Goal: Information Seeking & Learning: Learn about a topic

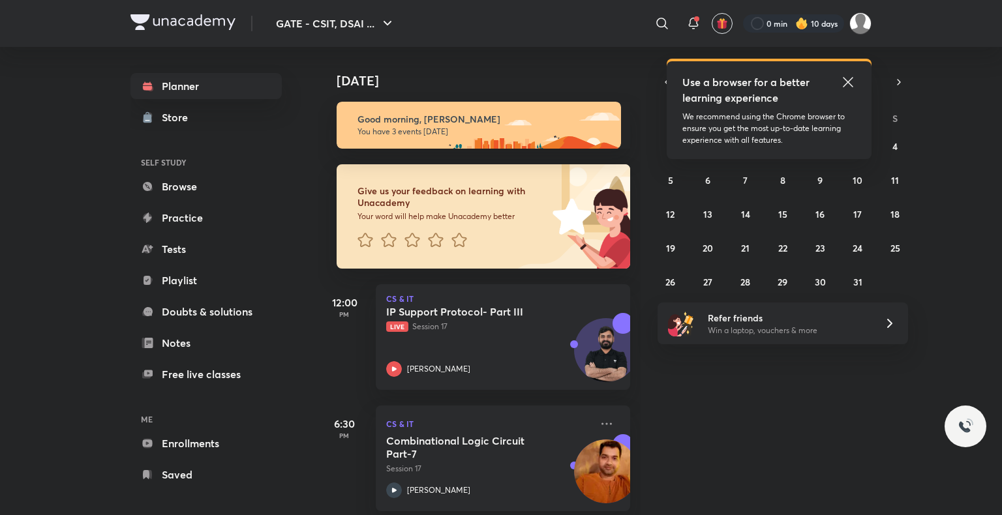
click at [843, 76] on icon at bounding box center [848, 82] width 16 height 16
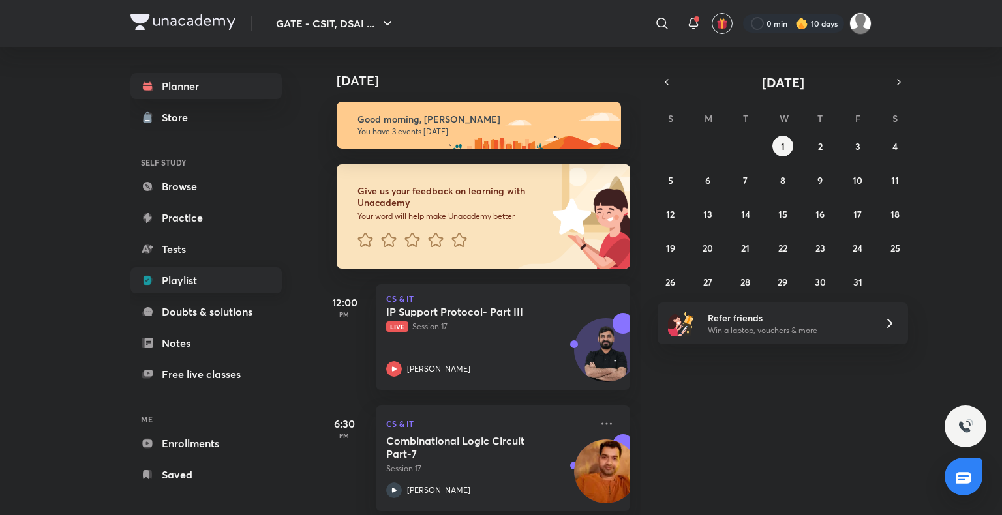
click at [218, 280] on link "Playlist" at bounding box center [205, 280] width 151 height 26
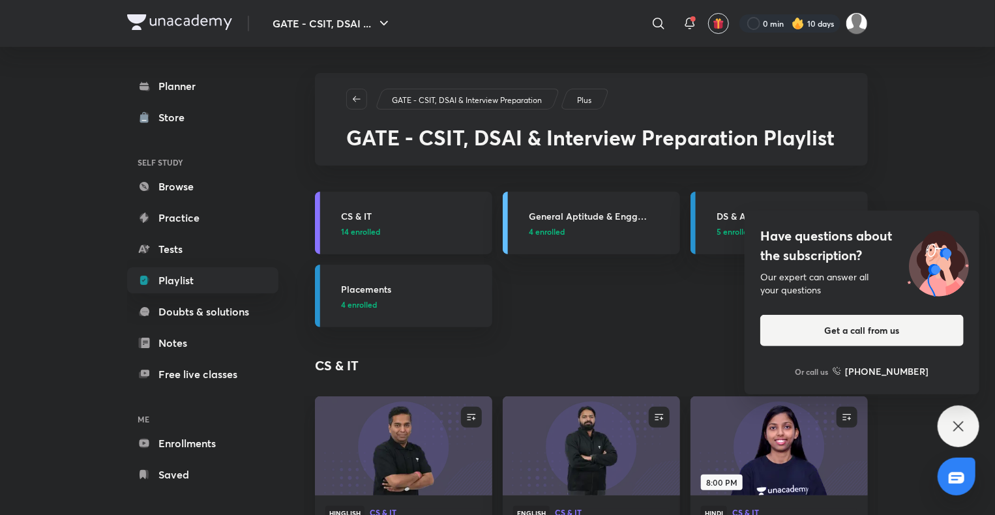
click at [366, 218] on h3 "CS & IT" at bounding box center [412, 216] width 143 height 14
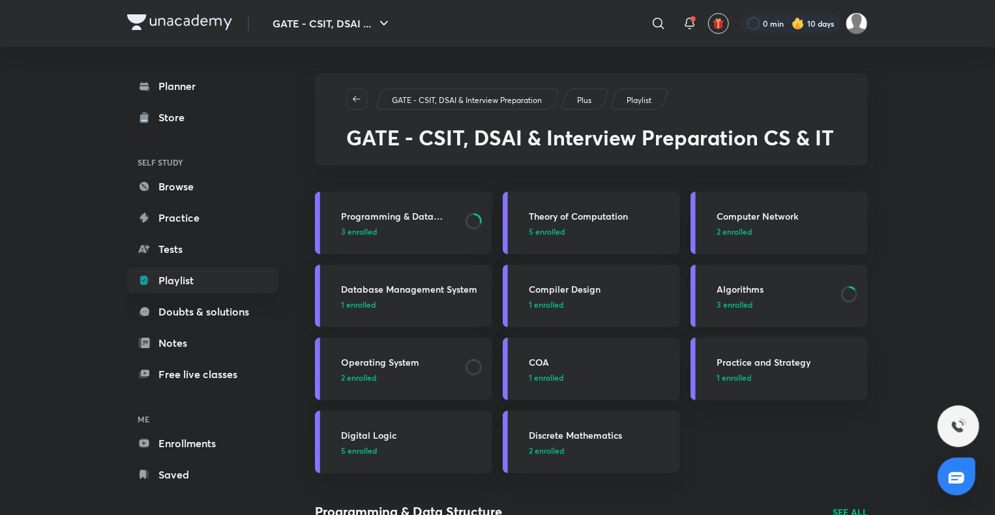
click at [751, 288] on h3 "Algorithms" at bounding box center [775, 289] width 117 height 14
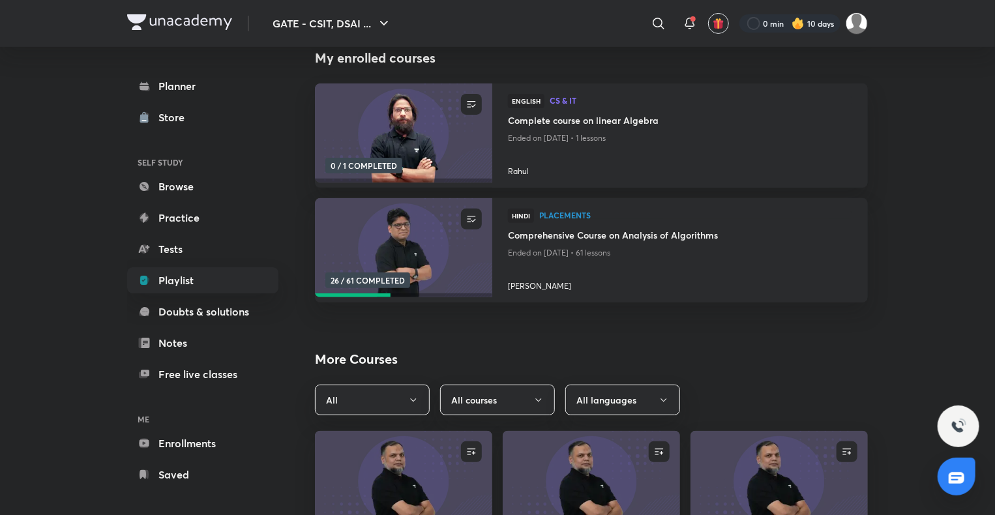
scroll to position [145, 0]
click at [657, 235] on h4 "Comprehensive Course on Analysis of Algorithms" at bounding box center [680, 235] width 344 height 16
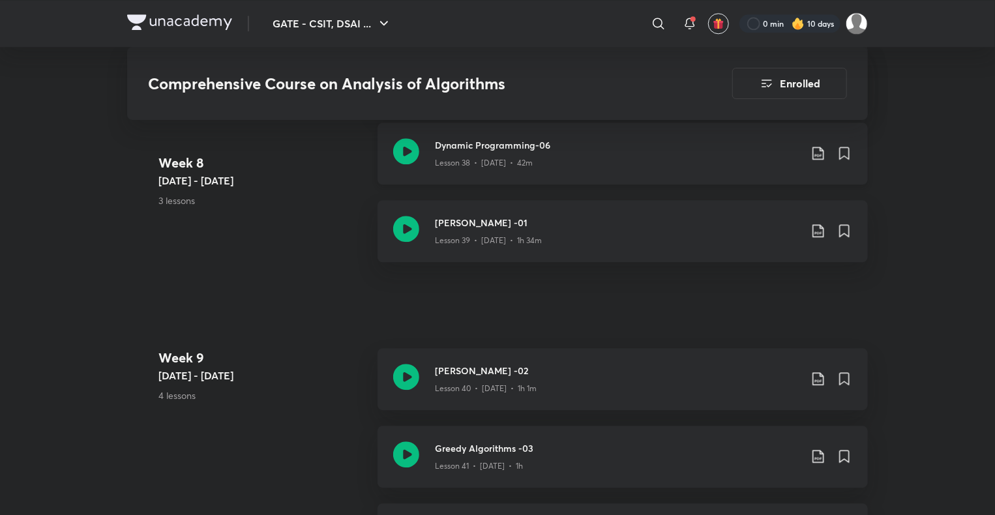
scroll to position [4096, 0]
